Goal: Transaction & Acquisition: Download file/media

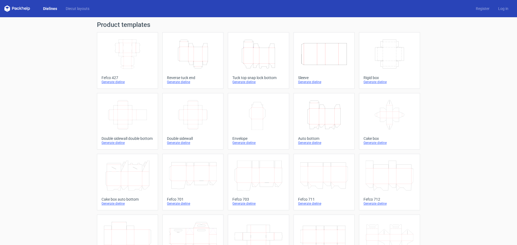
click at [316, 112] on icon "Height Depth Width" at bounding box center [324, 115] width 48 height 30
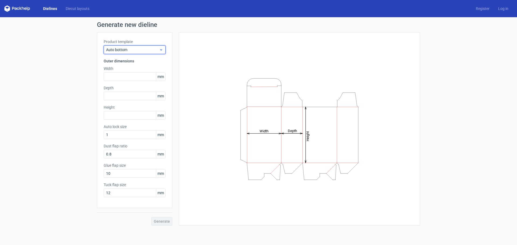
click at [138, 50] on span "Auto bottom" at bounding box center [132, 49] width 53 height 5
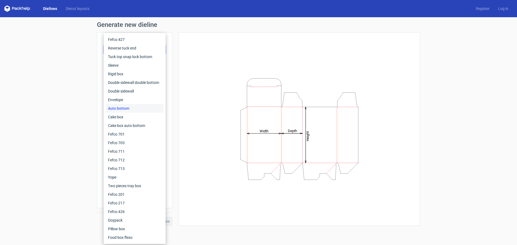
click at [48, 119] on div "Generate new dieline Product template Auto bottom Outer dimensions Width mm Dep…" at bounding box center [258, 123] width 517 height 213
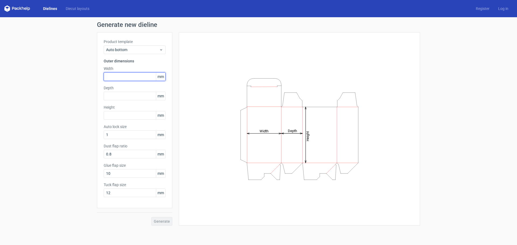
click at [138, 78] on input "text" at bounding box center [135, 76] width 62 height 9
type input "170"
click at [124, 101] on div "Product template Auto bottom Outer dimensions Width 170 mm Depth mm Height mm A…" at bounding box center [134, 120] width 75 height 176
click at [128, 92] on div "Depth mm" at bounding box center [135, 92] width 62 height 15
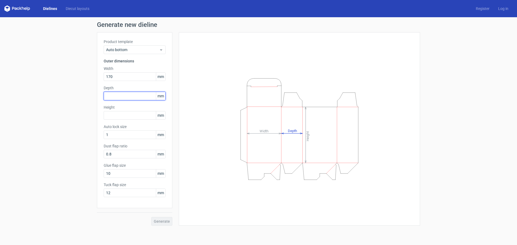
click at [130, 95] on input "text" at bounding box center [135, 96] width 62 height 9
type input "50"
type input "240"
click at [166, 222] on span "Generate" at bounding box center [162, 222] width 16 height 4
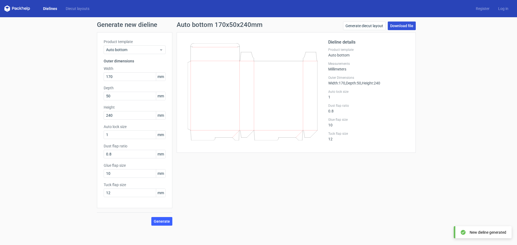
click at [404, 24] on link "Download file" at bounding box center [402, 26] width 28 height 9
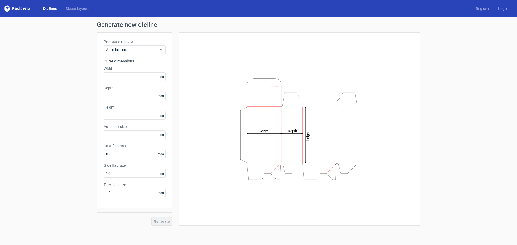
click at [83, 135] on div "Generate new dieline Product template Auto bottom Outer dimensions Width mm Dep…" at bounding box center [258, 123] width 517 height 213
